Goal: Navigation & Orientation: Find specific page/section

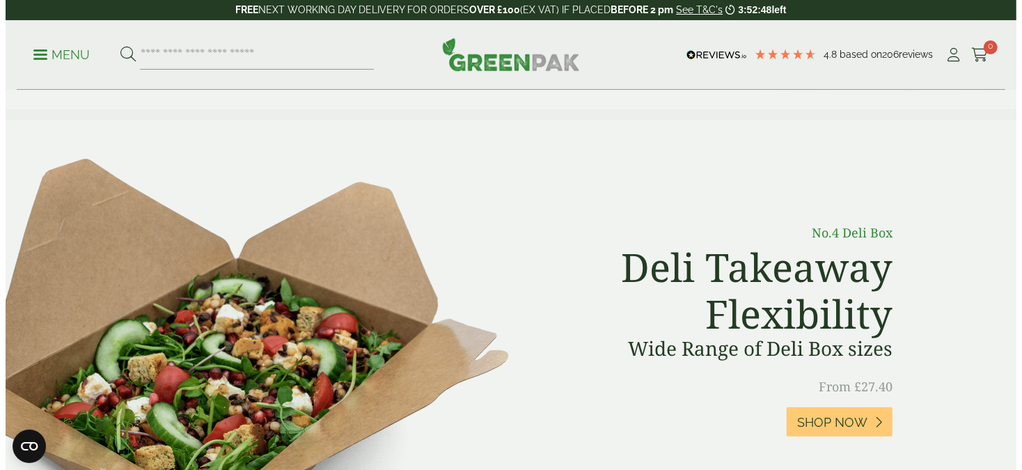
scroll to position [487, 0]
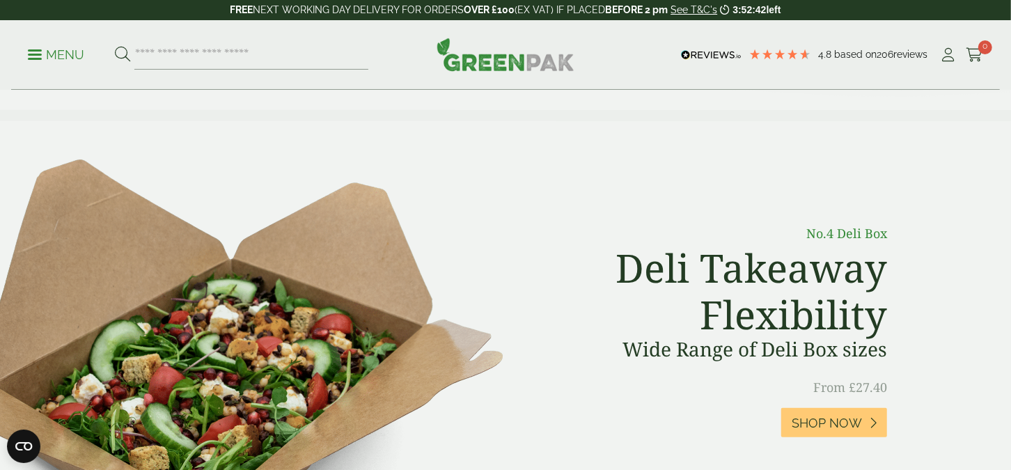
click at [56, 64] on ul "Menu" at bounding box center [198, 54] width 340 height 29
click at [56, 56] on p "Menu" at bounding box center [56, 55] width 56 height 17
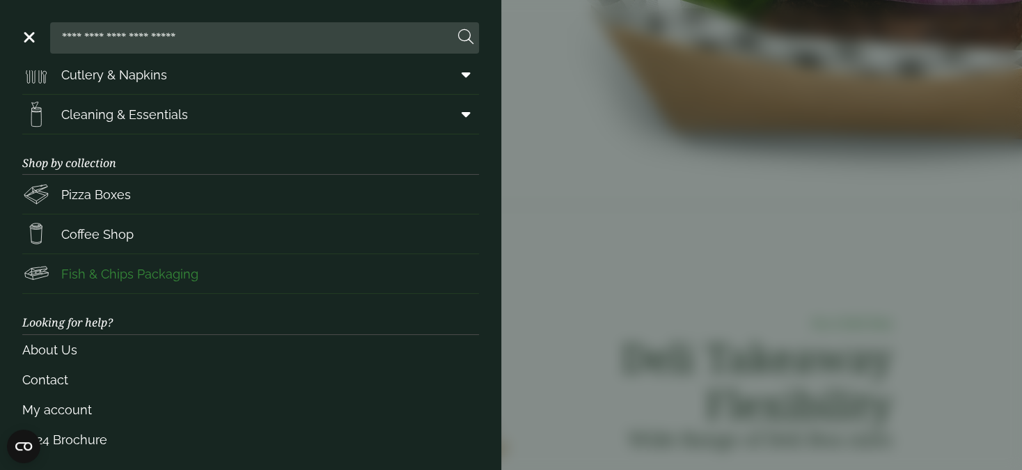
scroll to position [219, 0]
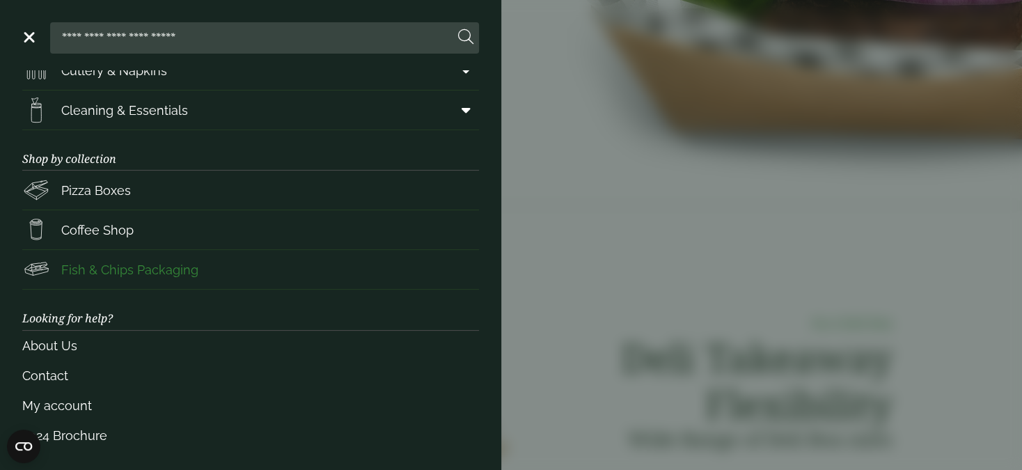
click at [198, 250] on link "Fish & Chips Packaging" at bounding box center [250, 269] width 457 height 39
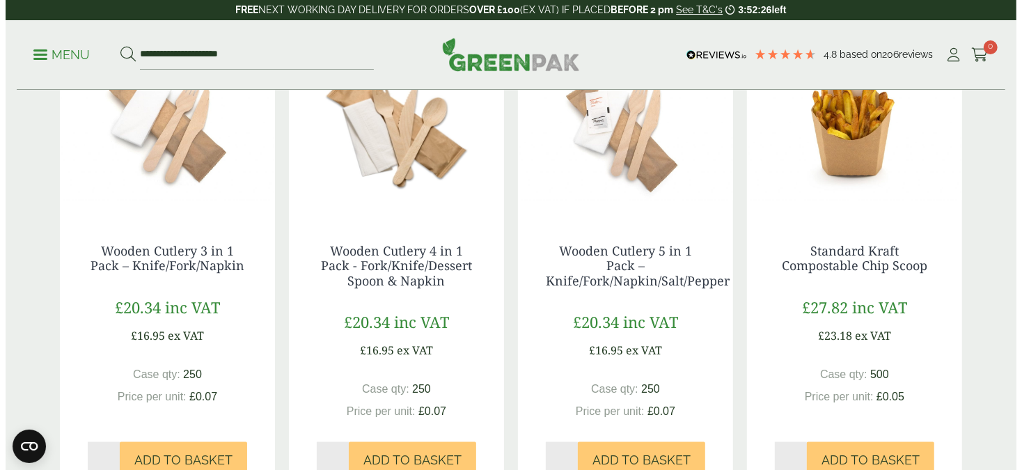
scroll to position [1671, 0]
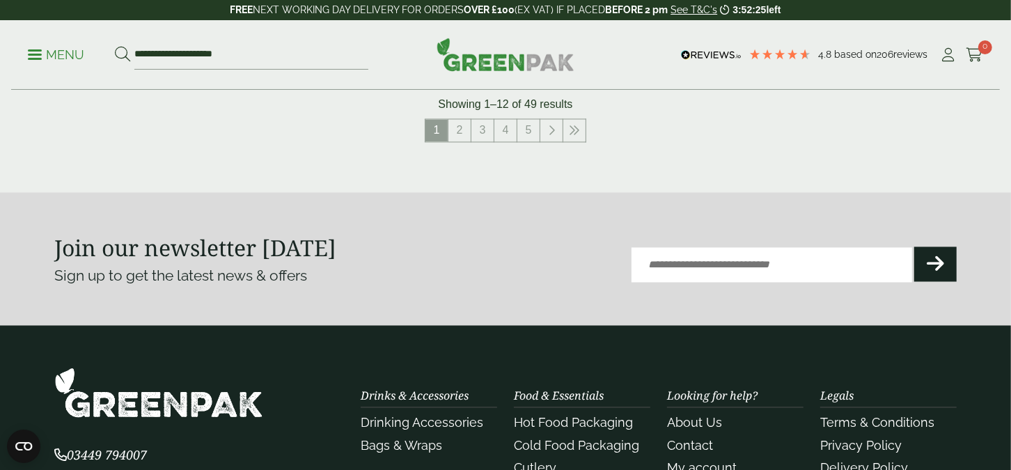
click at [34, 49] on link "Menu" at bounding box center [56, 54] width 56 height 14
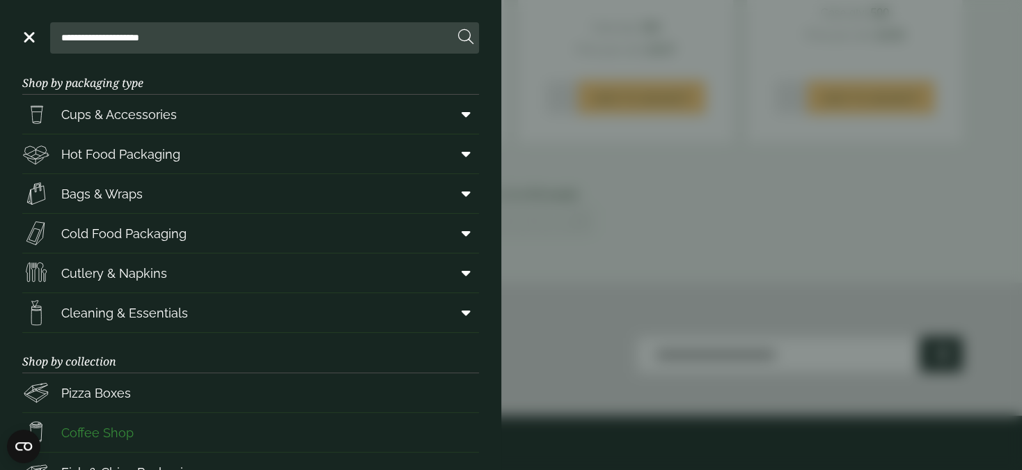
scroll to position [0, 0]
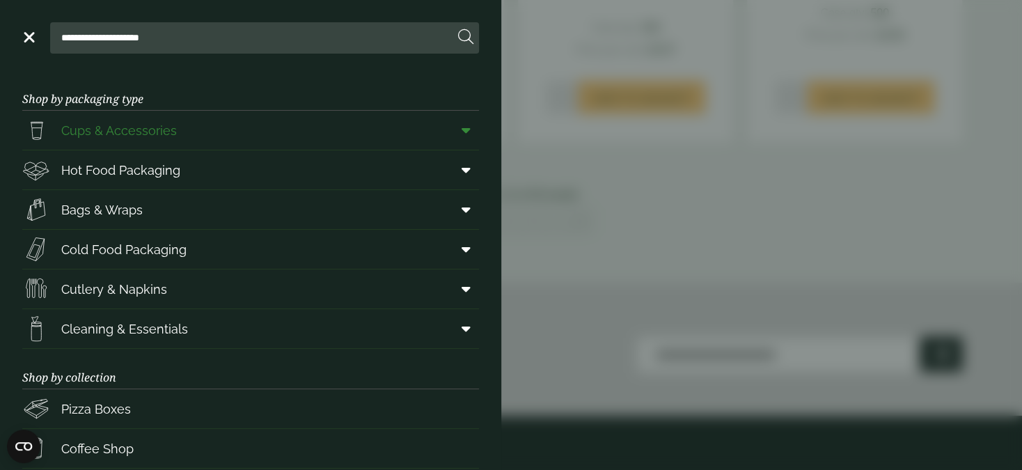
click at [230, 132] on link "Cups & Accessories" at bounding box center [250, 130] width 457 height 39
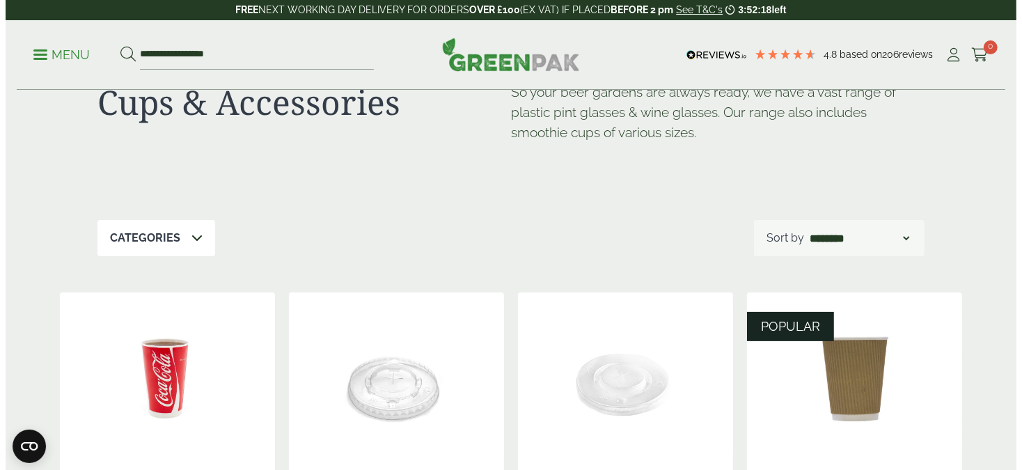
scroll to position [278, 0]
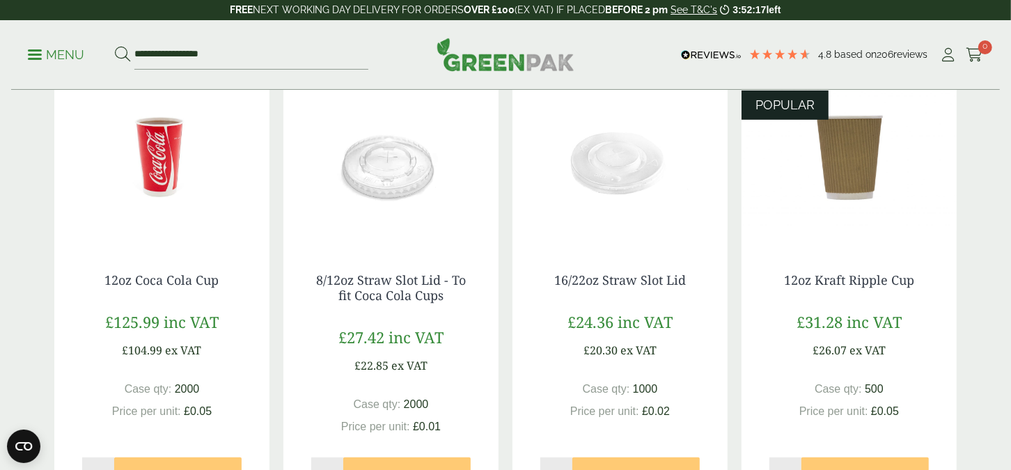
click at [40, 54] on span at bounding box center [35, 55] width 14 height 2
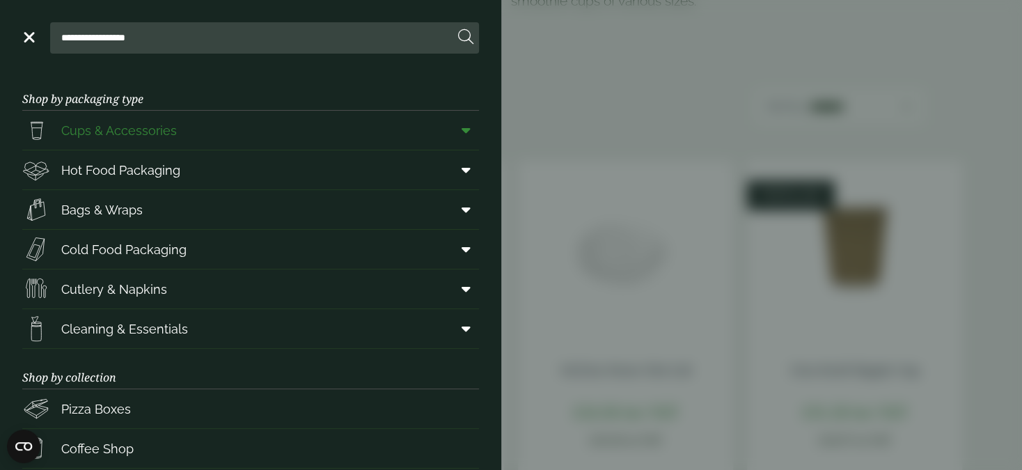
click at [462, 132] on icon at bounding box center [466, 130] width 9 height 14
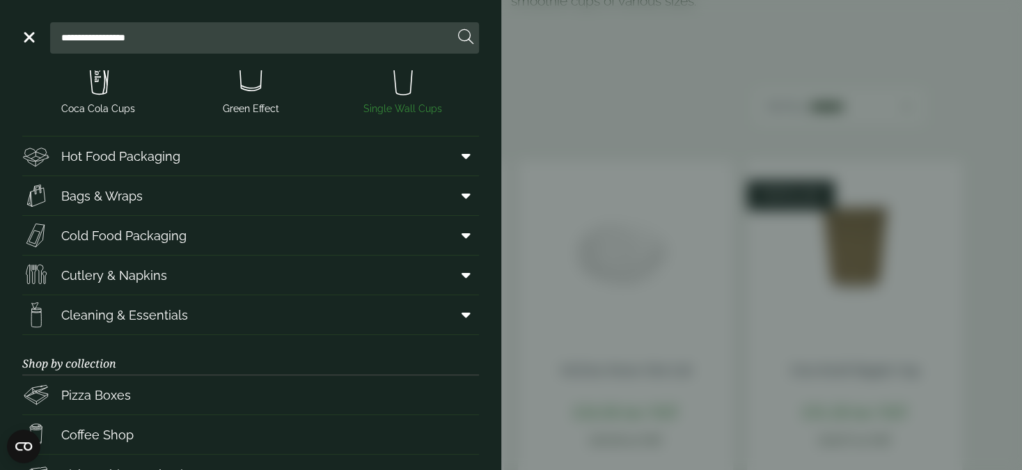
scroll to position [417, 0]
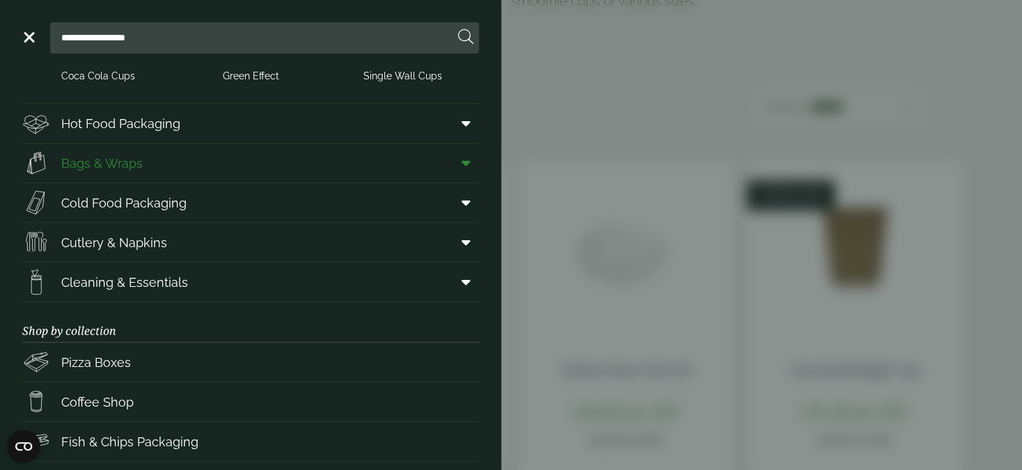
click at [462, 162] on icon at bounding box center [466, 163] width 9 height 14
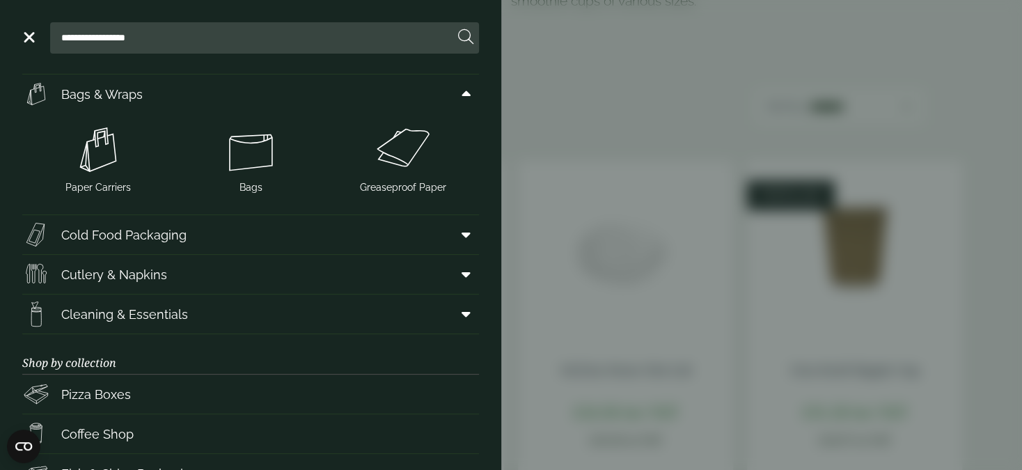
scroll to position [487, 0]
click at [450, 238] on span at bounding box center [463, 234] width 31 height 26
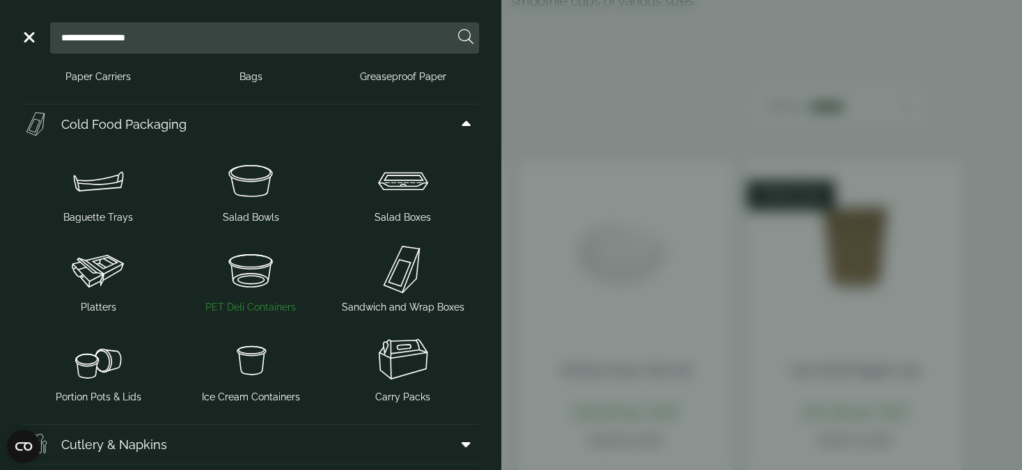
scroll to position [627, 0]
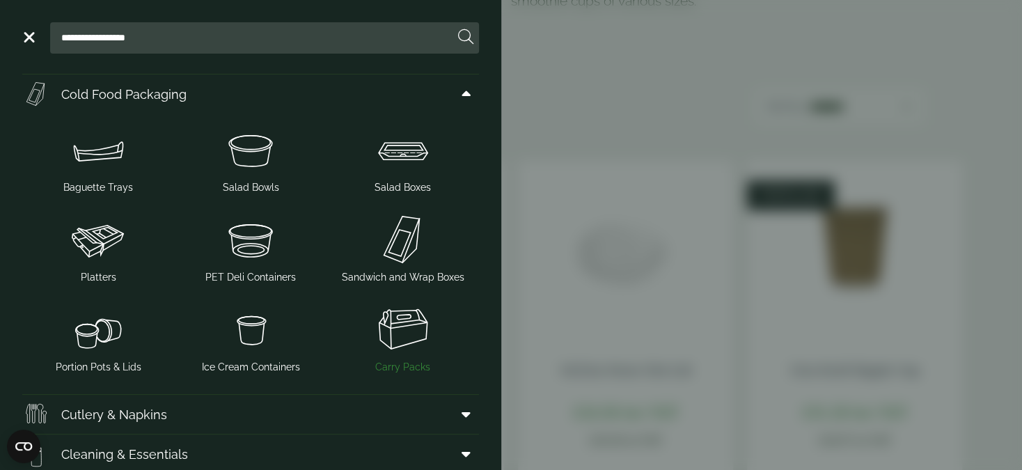
click at [416, 354] on img at bounding box center [402, 329] width 141 height 56
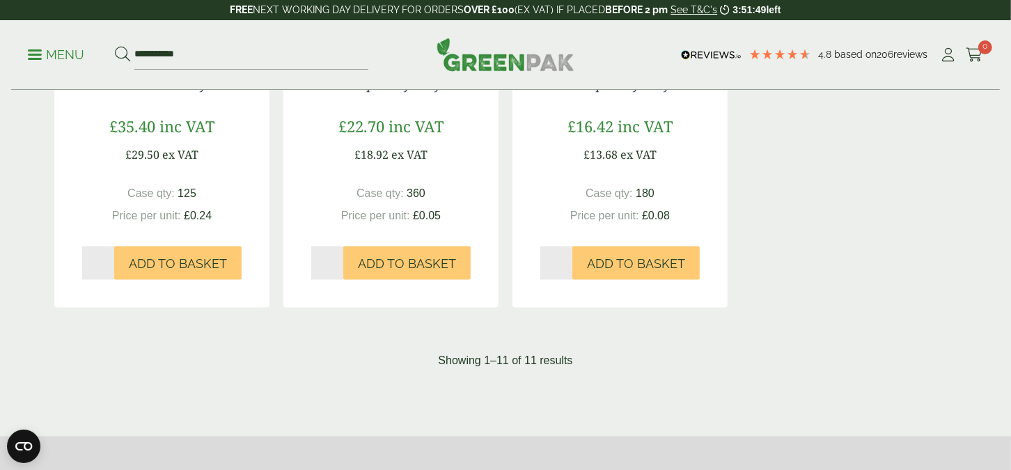
scroll to position [1392, 0]
